Goal: Entertainment & Leisure: Browse casually

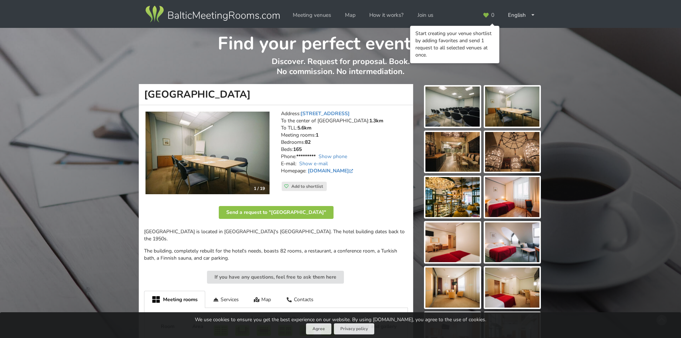
click at [497, 191] on img at bounding box center [512, 197] width 54 height 40
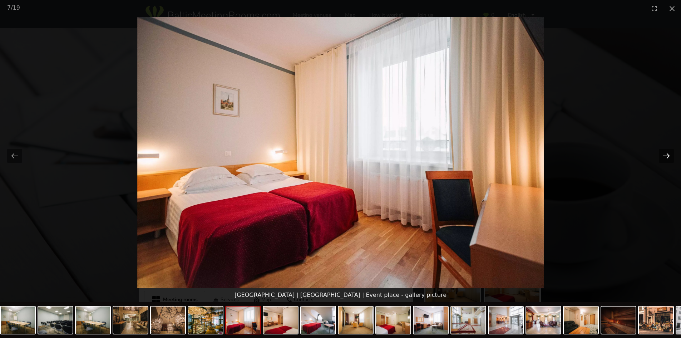
click at [667, 154] on button "Next slide" at bounding box center [666, 156] width 15 height 14
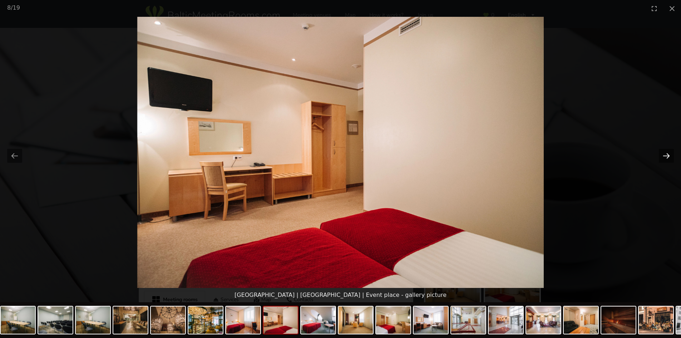
click at [667, 154] on button "Next slide" at bounding box center [666, 156] width 15 height 14
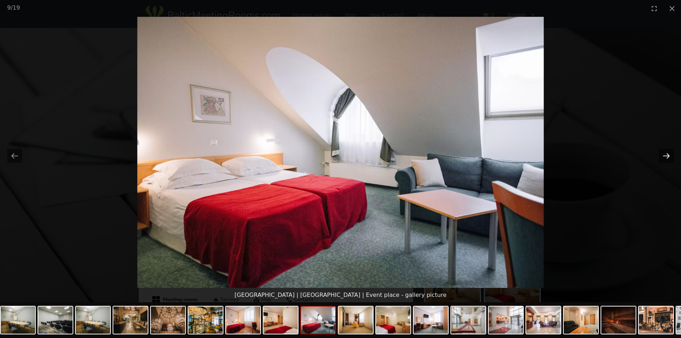
click at [667, 154] on button "Next slide" at bounding box center [666, 156] width 15 height 14
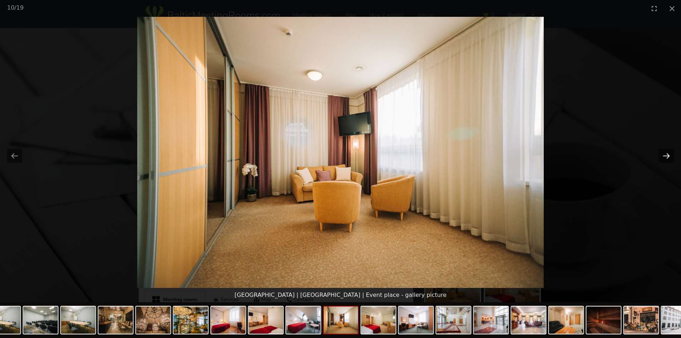
click at [667, 154] on button "Next slide" at bounding box center [666, 156] width 15 height 14
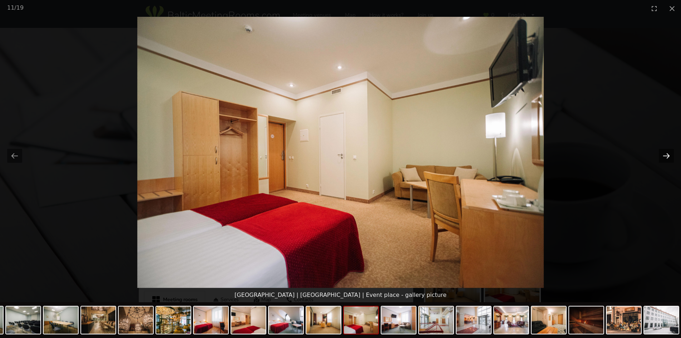
click at [666, 153] on button "Next slide" at bounding box center [666, 156] width 15 height 14
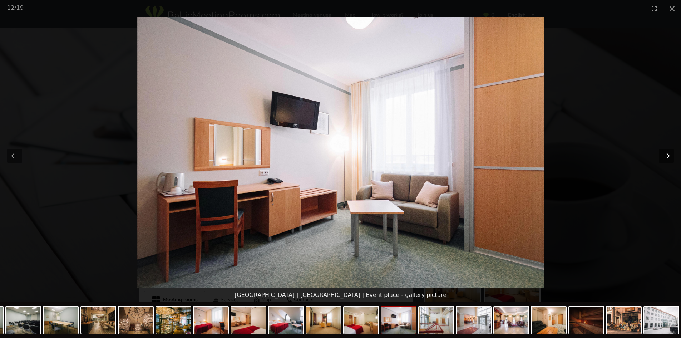
click at [666, 153] on button "Next slide" at bounding box center [666, 156] width 15 height 14
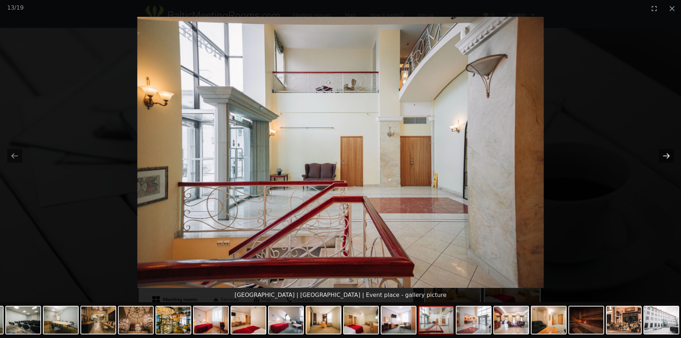
click at [666, 153] on button "Next slide" at bounding box center [666, 156] width 15 height 14
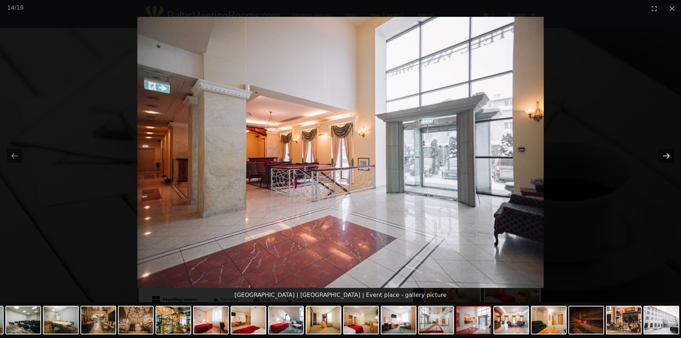
click at [666, 153] on button "Next slide" at bounding box center [666, 156] width 15 height 14
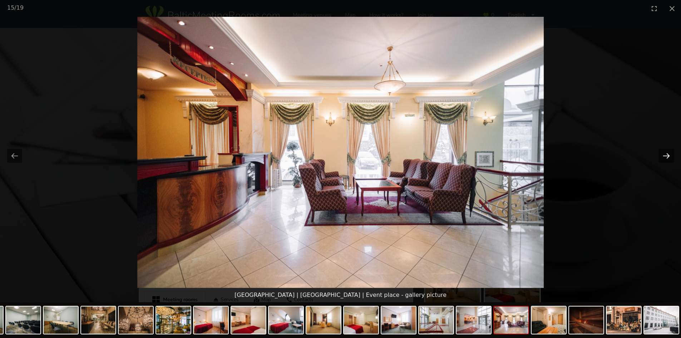
click at [666, 153] on button "Next slide" at bounding box center [666, 156] width 15 height 14
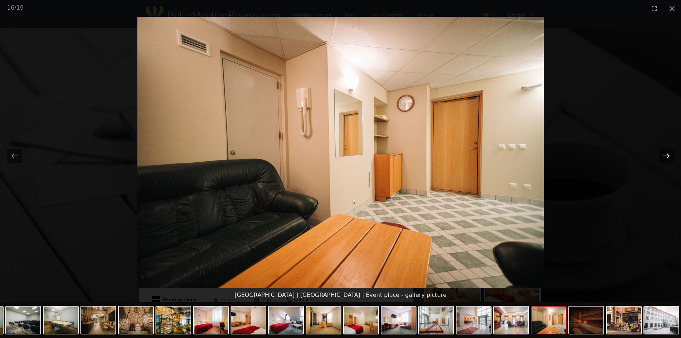
click at [666, 153] on button "Next slide" at bounding box center [666, 156] width 15 height 14
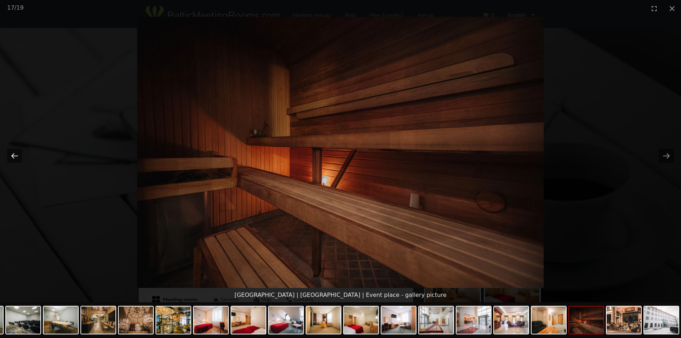
click at [12, 154] on button "Previous slide" at bounding box center [14, 156] width 15 height 14
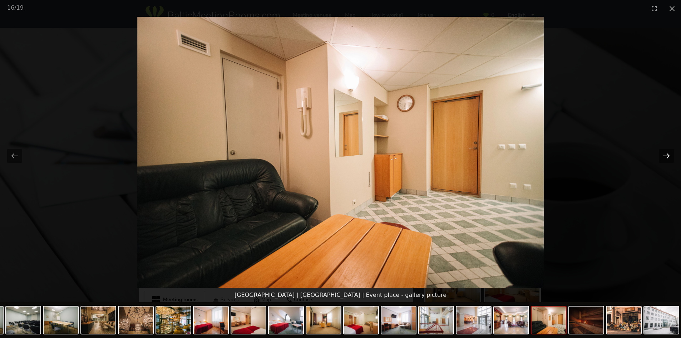
click at [664, 152] on button "Next slide" at bounding box center [666, 156] width 15 height 14
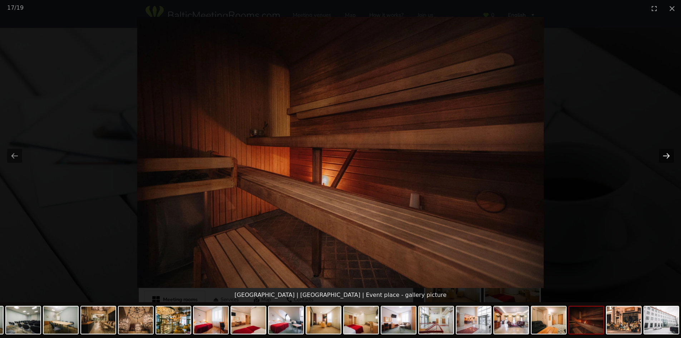
click at [664, 152] on button "Next slide" at bounding box center [666, 156] width 15 height 14
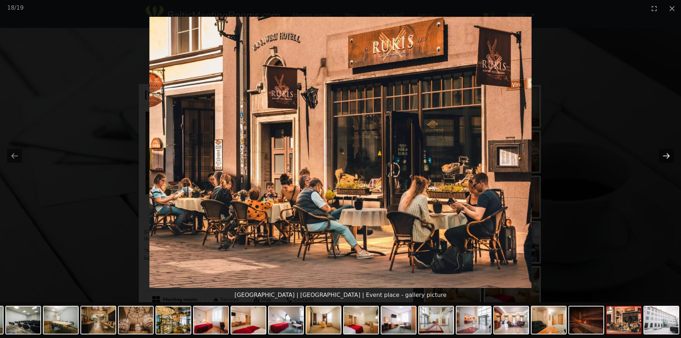
click at [664, 152] on button "Next slide" at bounding box center [666, 156] width 15 height 14
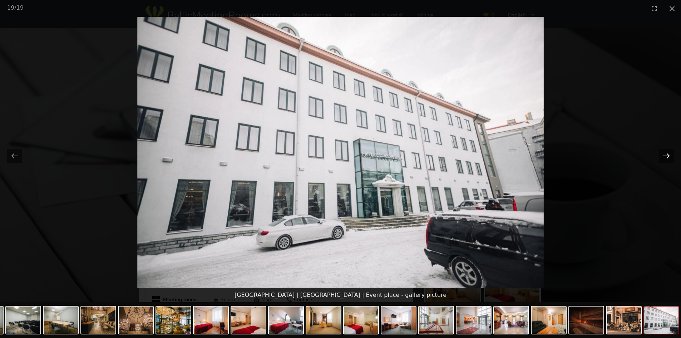
click at [664, 152] on button "Next slide" at bounding box center [666, 156] width 15 height 14
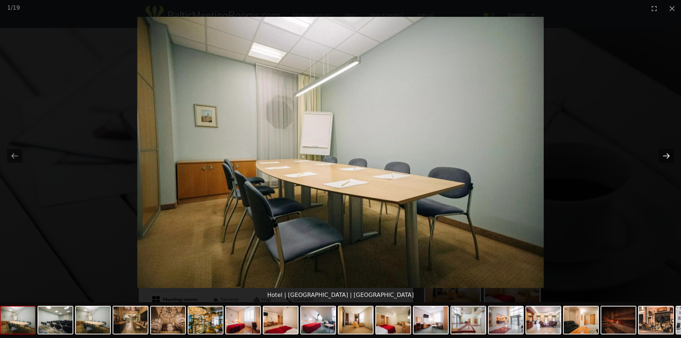
click at [664, 152] on button "Next slide" at bounding box center [666, 156] width 15 height 14
